Goal: Navigation & Orientation: Find specific page/section

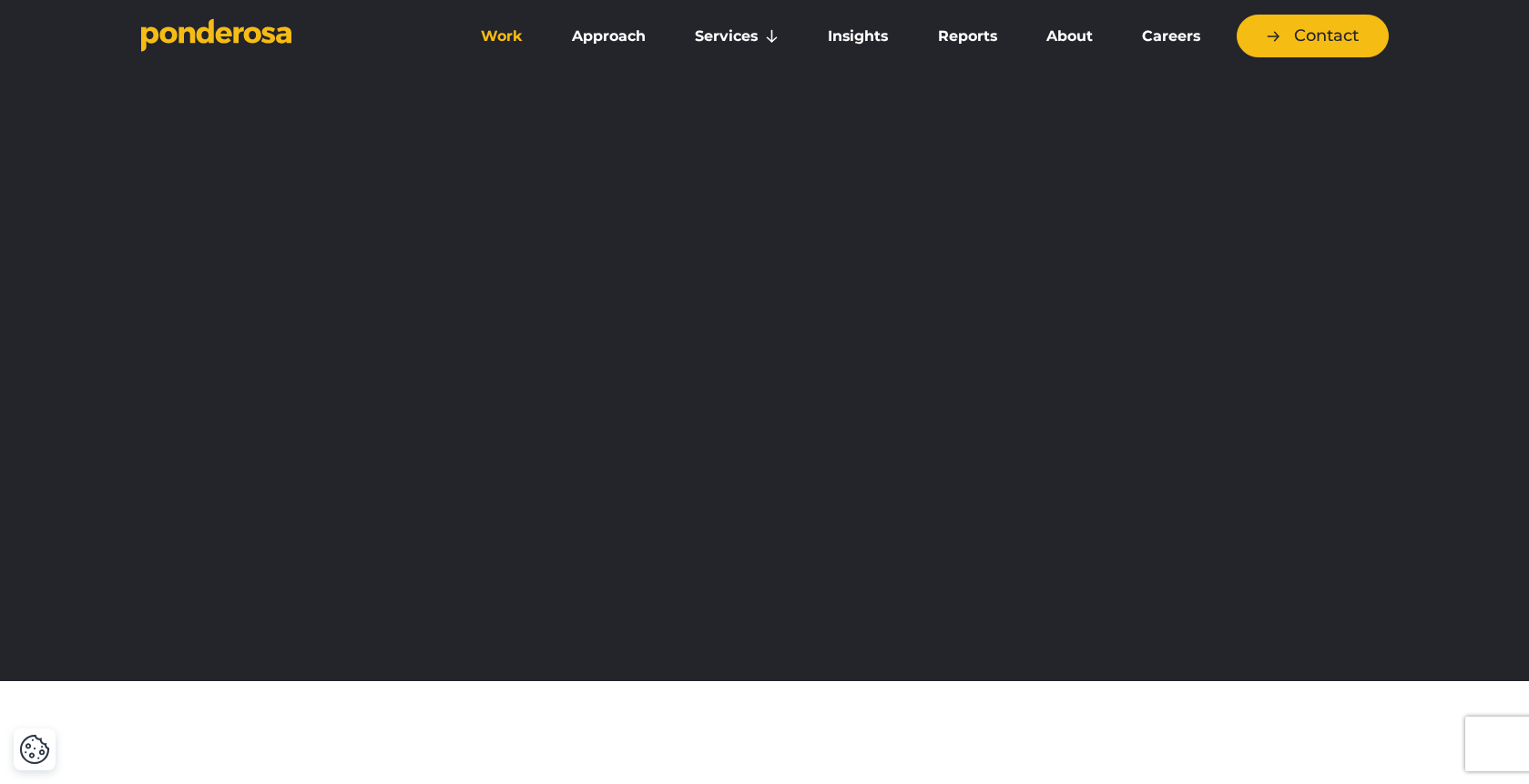
click at [501, 36] on link "Work" at bounding box center [501, 36] width 83 height 38
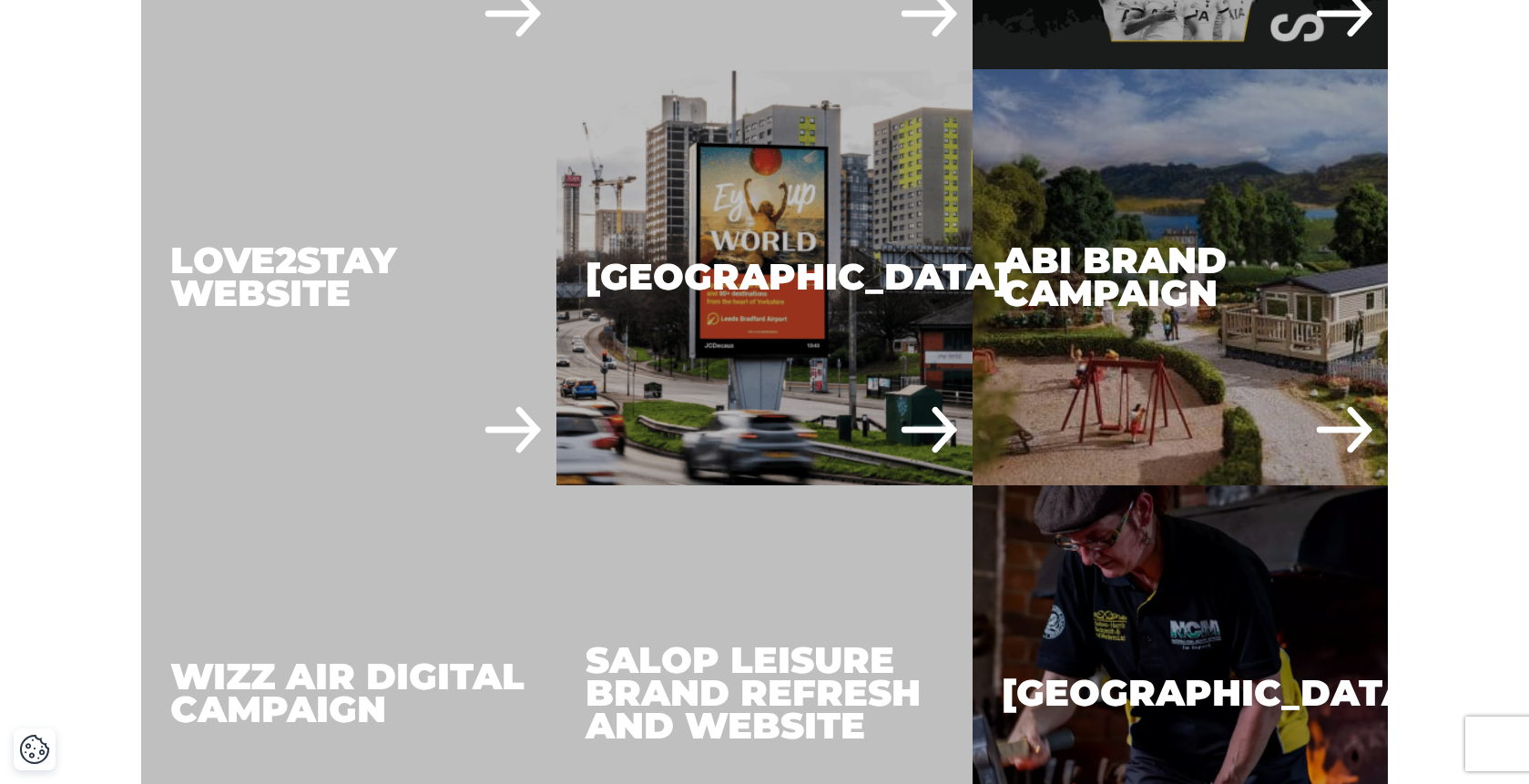
scroll to position [3871, 0]
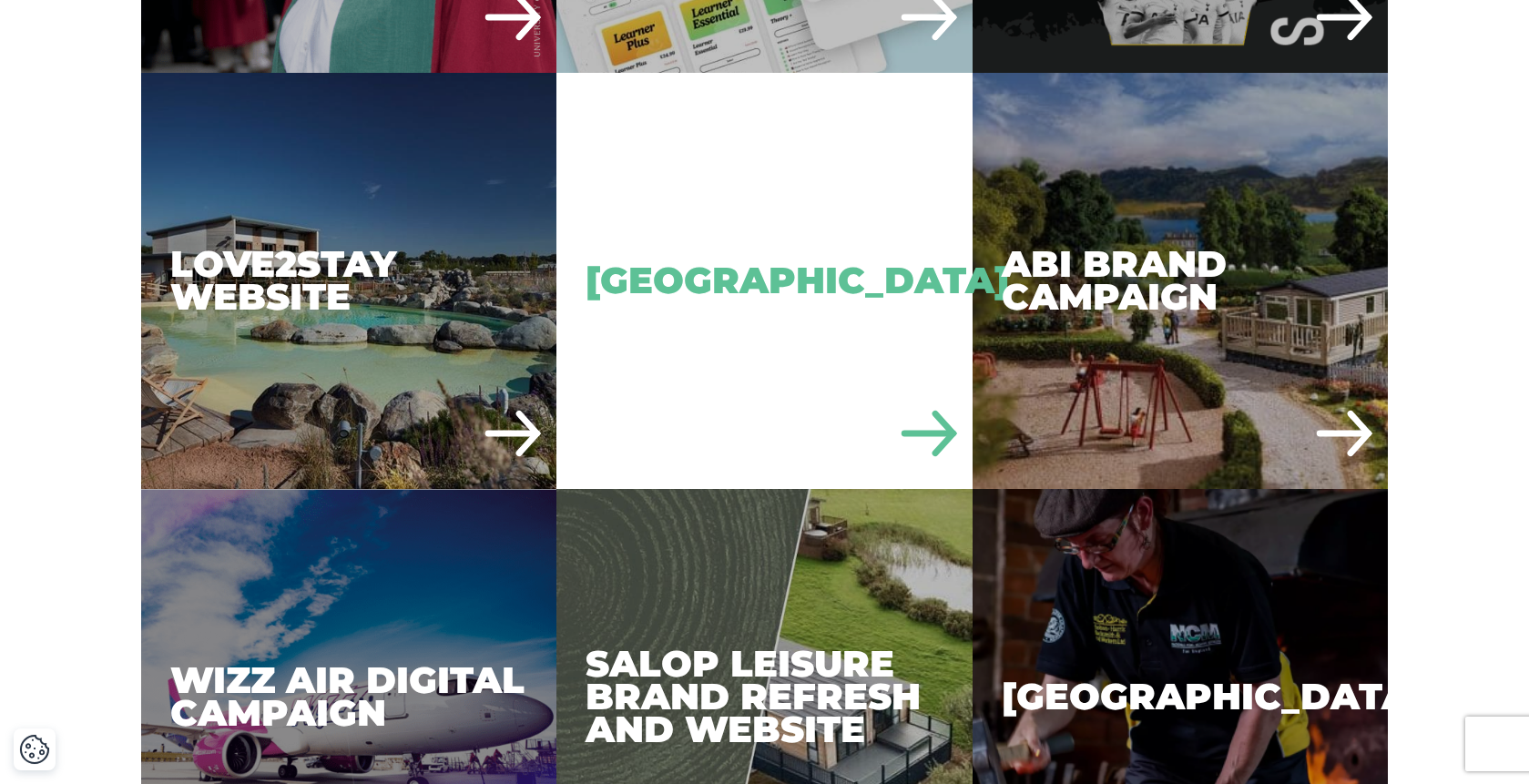
click at [846, 209] on div "[GEOGRAPHIC_DATA]" at bounding box center [764, 281] width 416 height 416
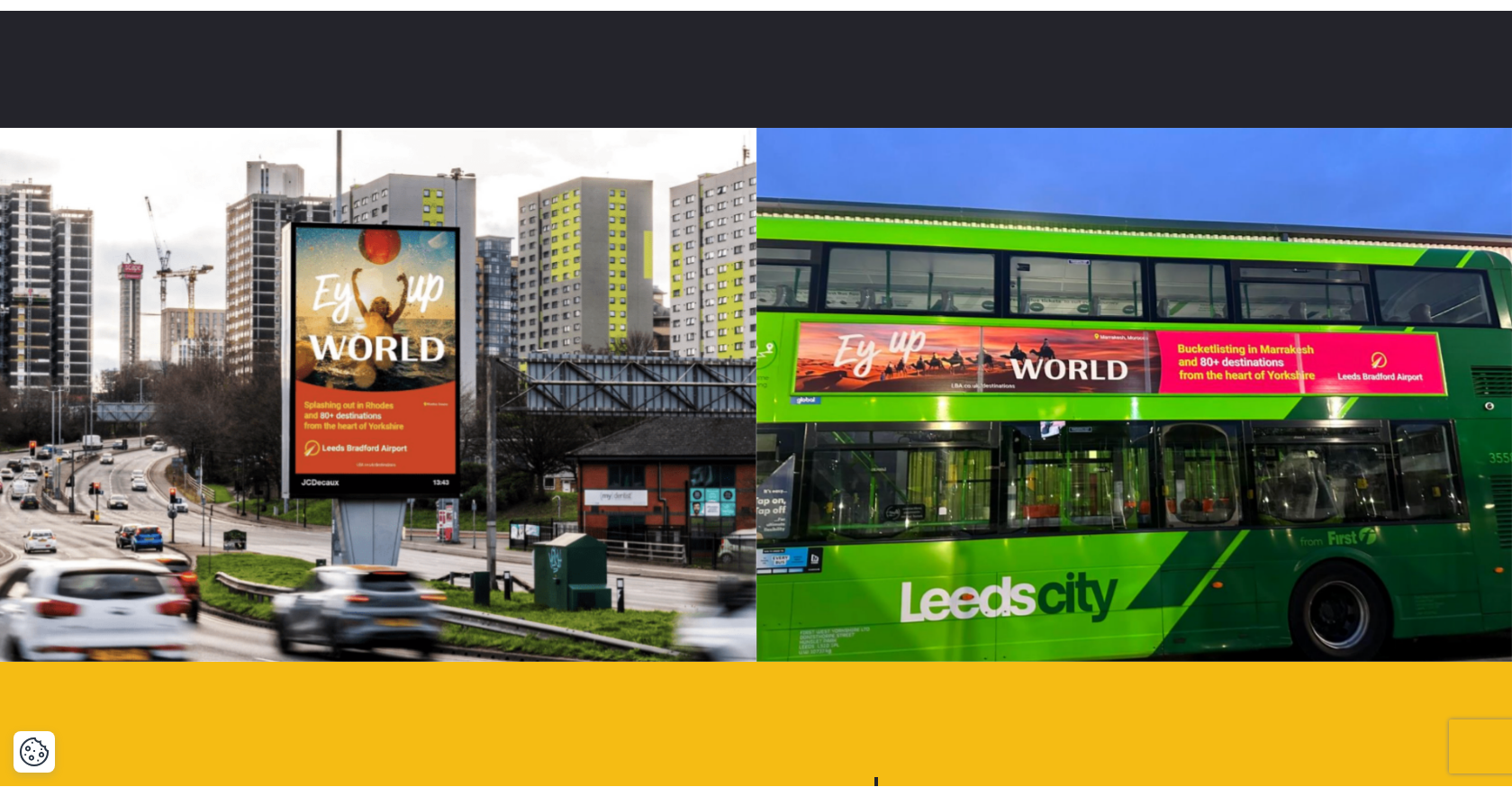
scroll to position [1884, 0]
